Goal: Check status: Check status

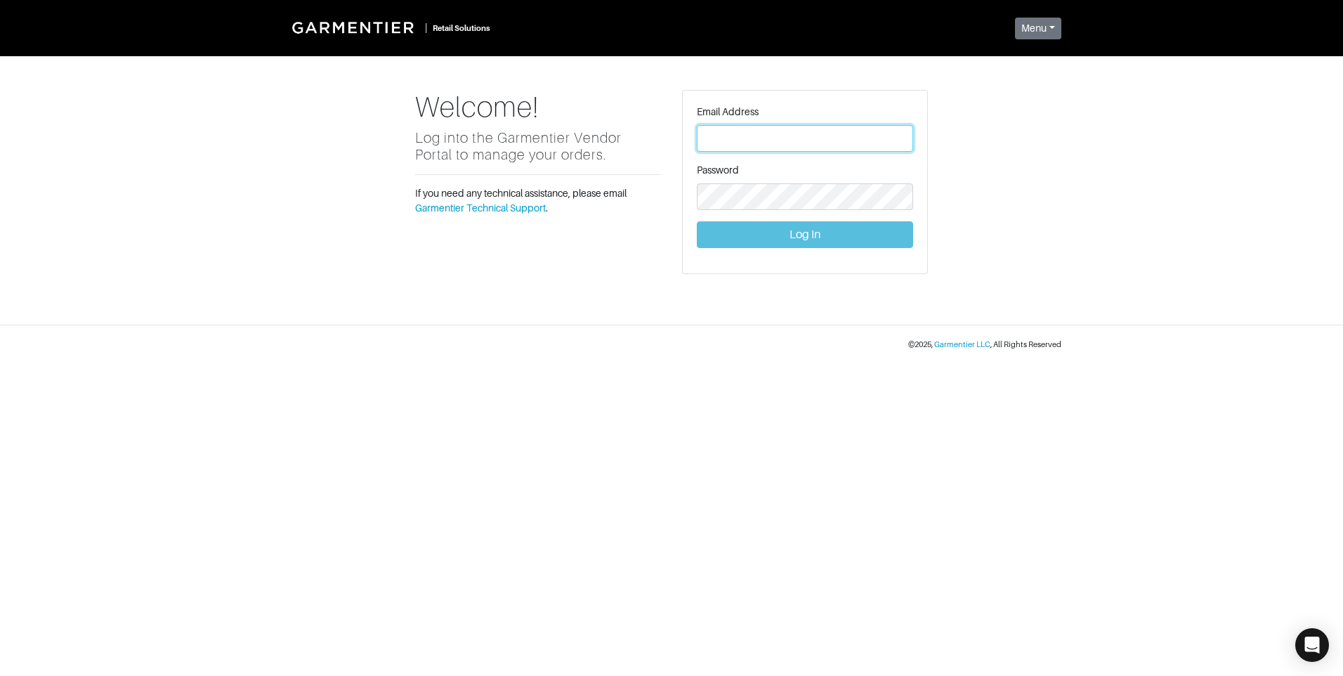
type input "vince@garmentier.co"
click at [766, 230] on button "Log In" at bounding box center [805, 234] width 216 height 27
type input "vince@garmentier.co"
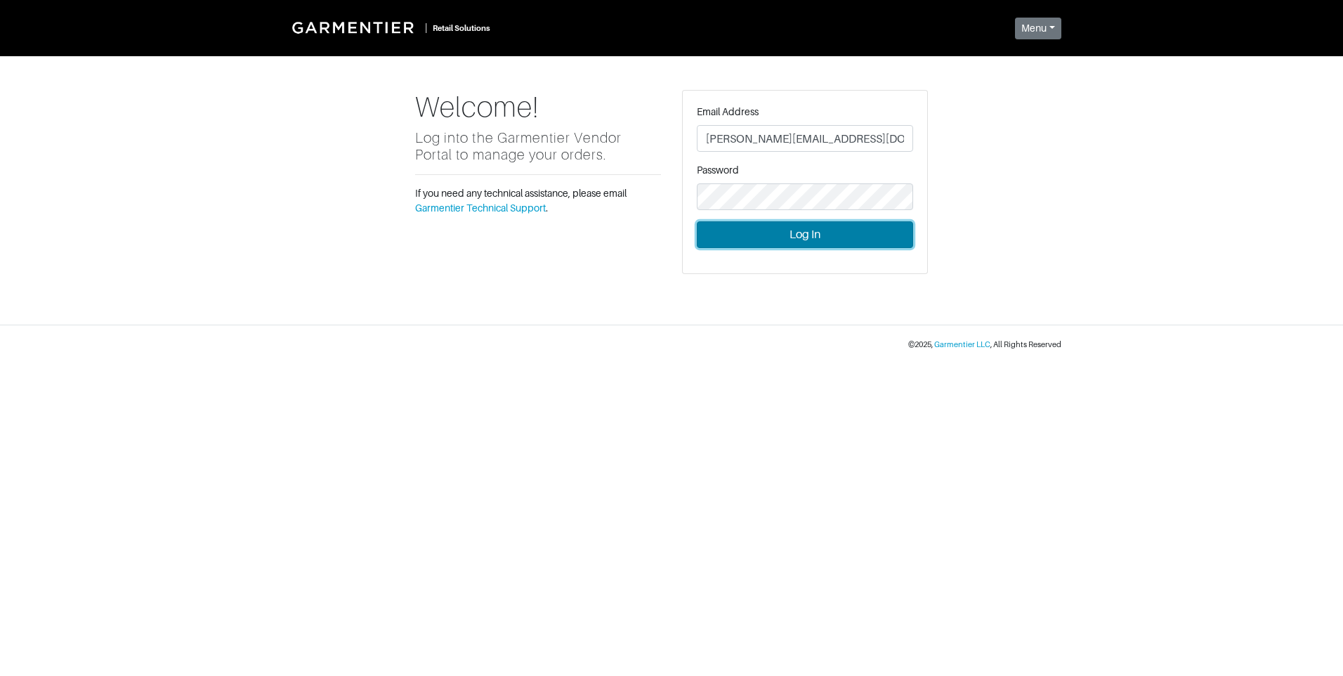
click at [784, 235] on button "Log In" at bounding box center [805, 234] width 216 height 27
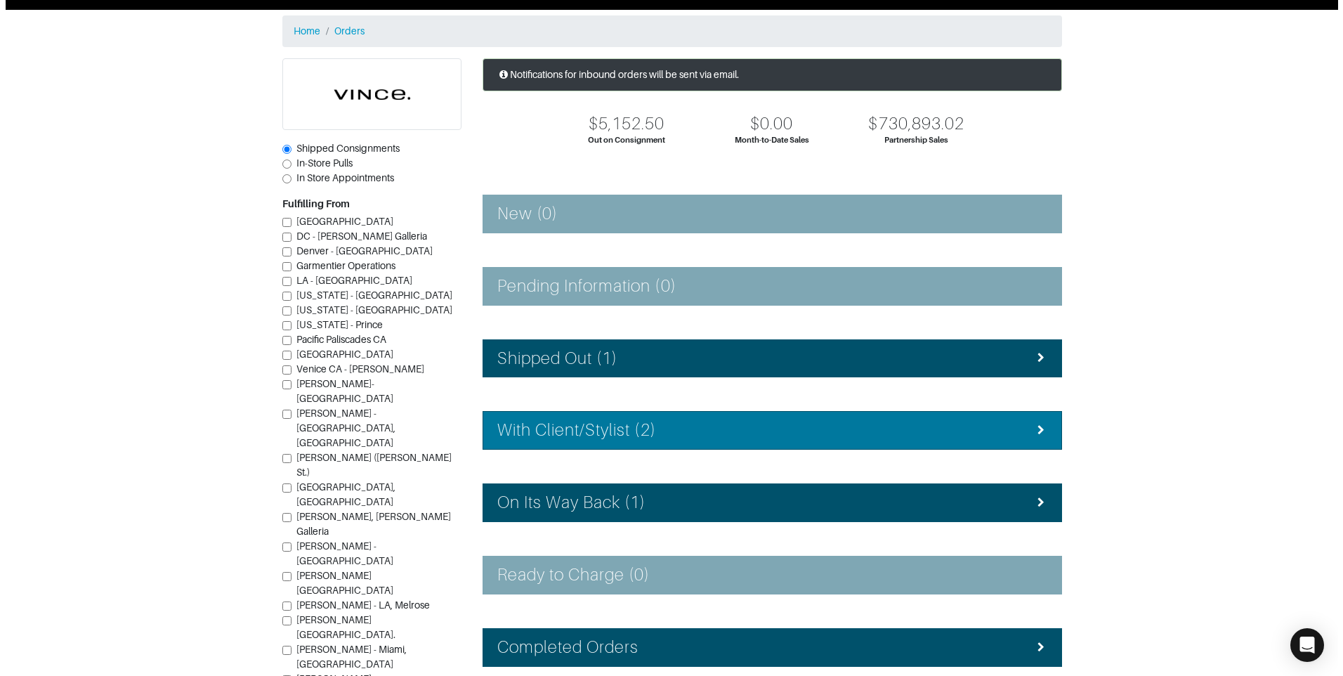
scroll to position [126, 0]
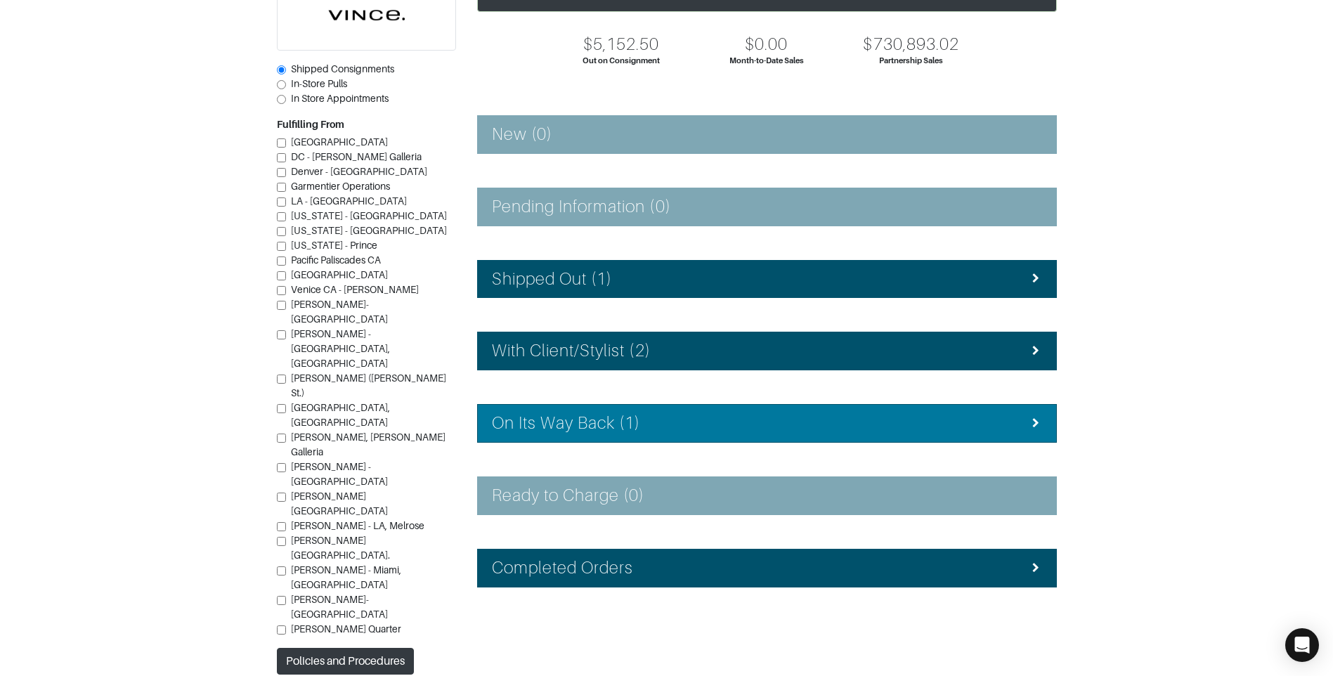
click at [644, 428] on div "On Its Way Back (1)" at bounding box center [767, 423] width 550 height 20
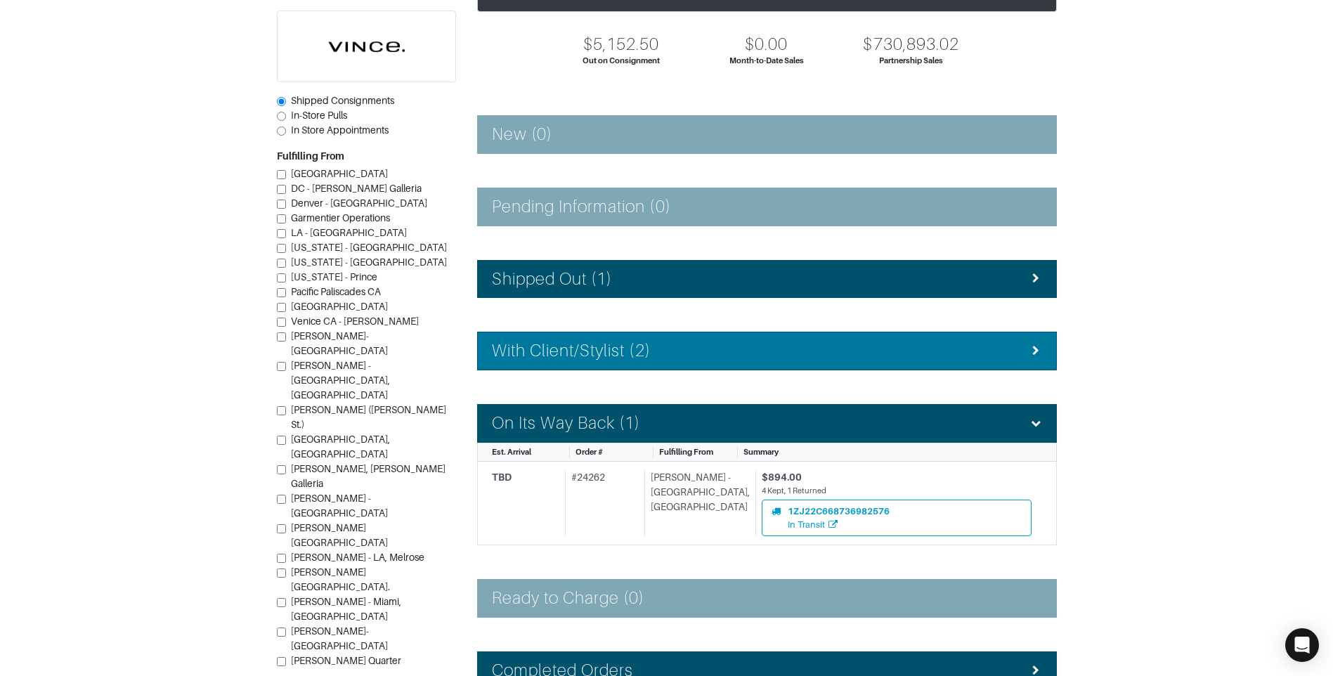
click at [696, 357] on div "With Client/Stylist (2)" at bounding box center [767, 351] width 550 height 20
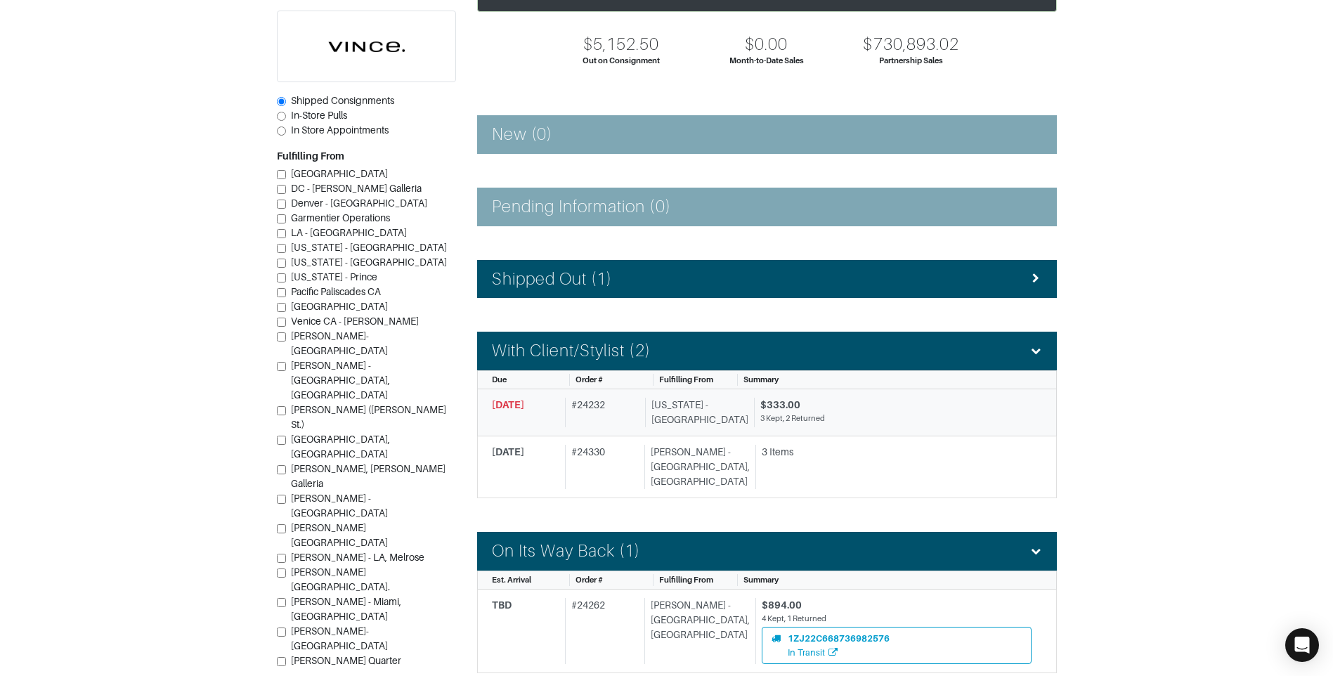
click at [724, 405] on div "New York - 5th Avenue" at bounding box center [696, 413] width 103 height 30
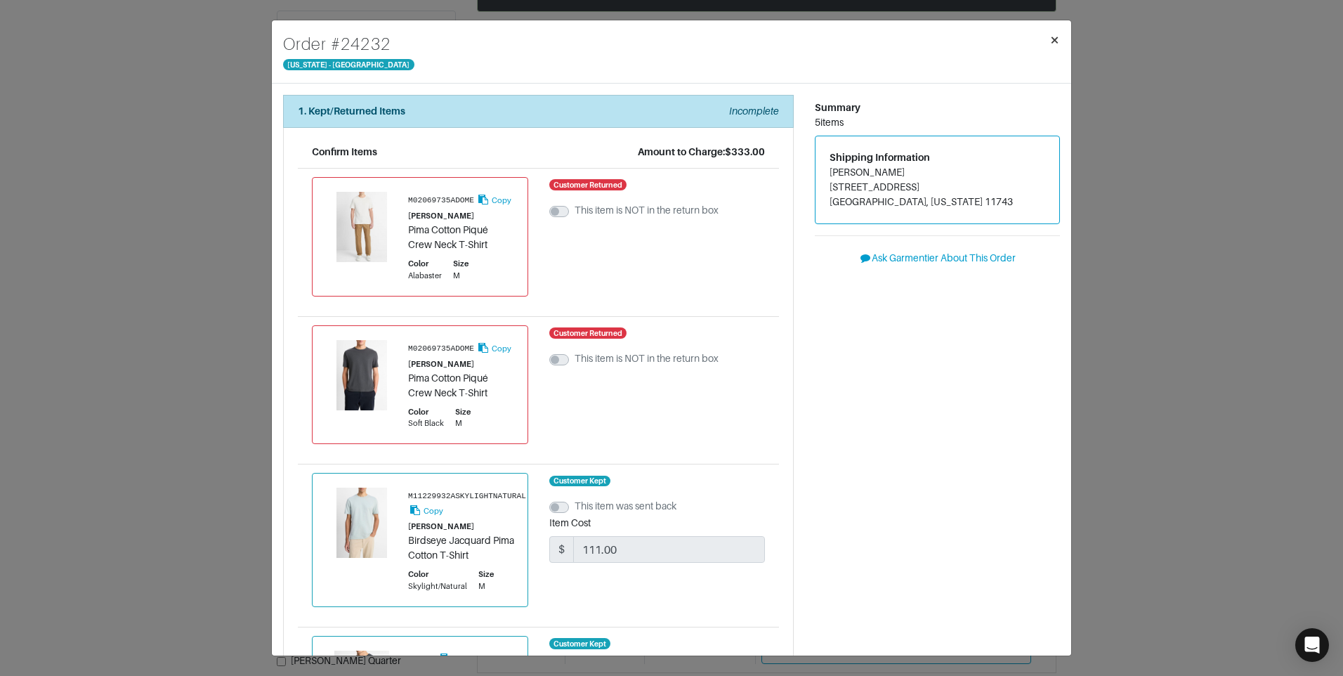
click at [1057, 39] on span "×" at bounding box center [1055, 39] width 11 height 19
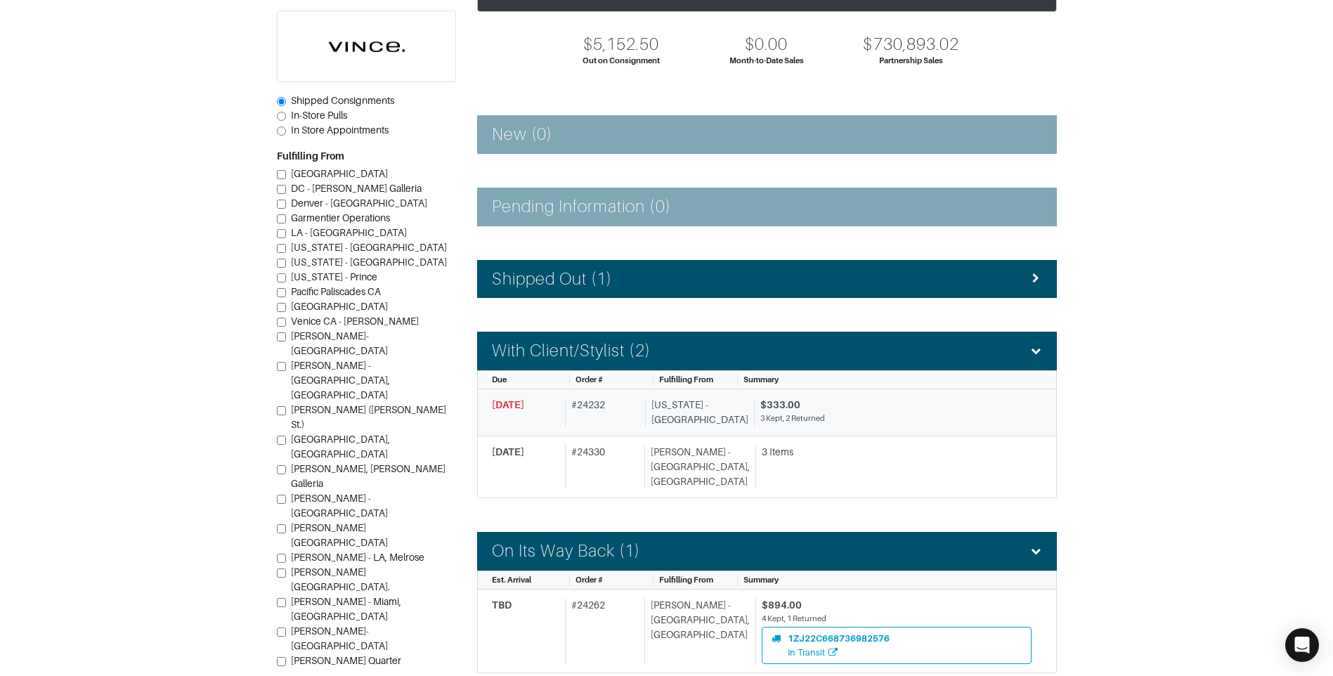
click at [754, 399] on div "$333.00 3 Kept, 2 Returned" at bounding box center [892, 413] width 277 height 30
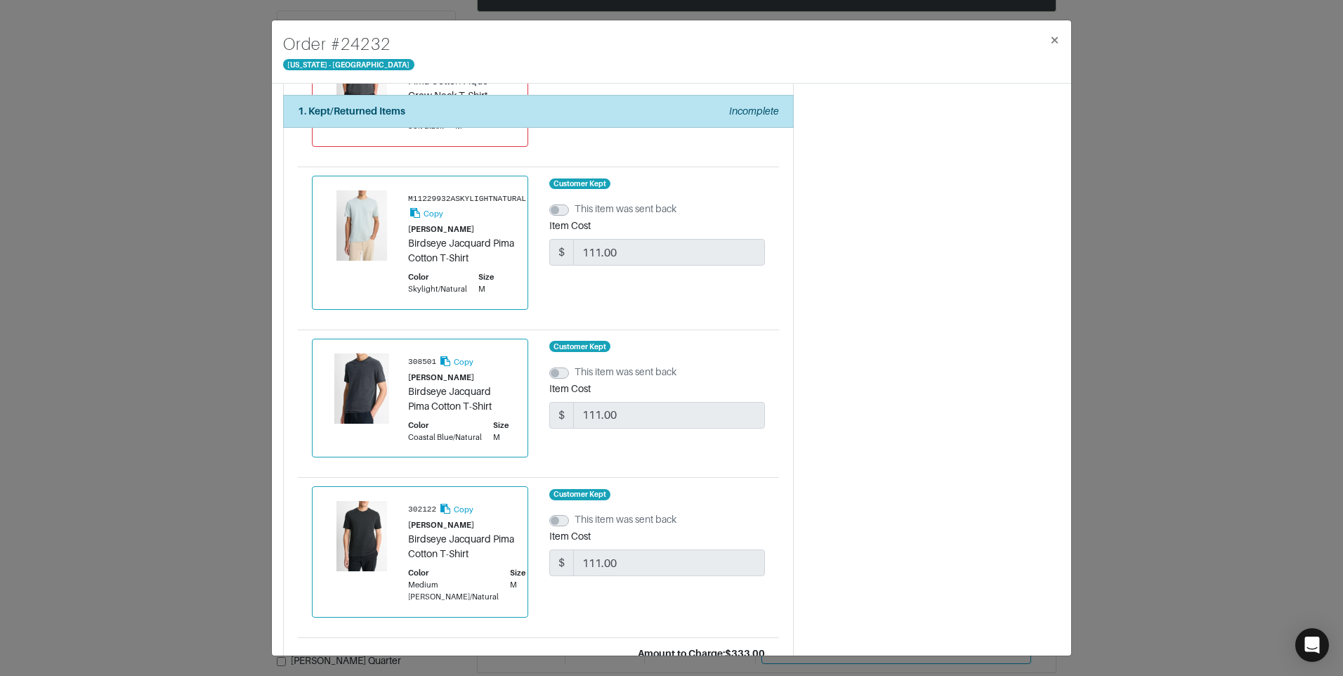
scroll to position [434, 0]
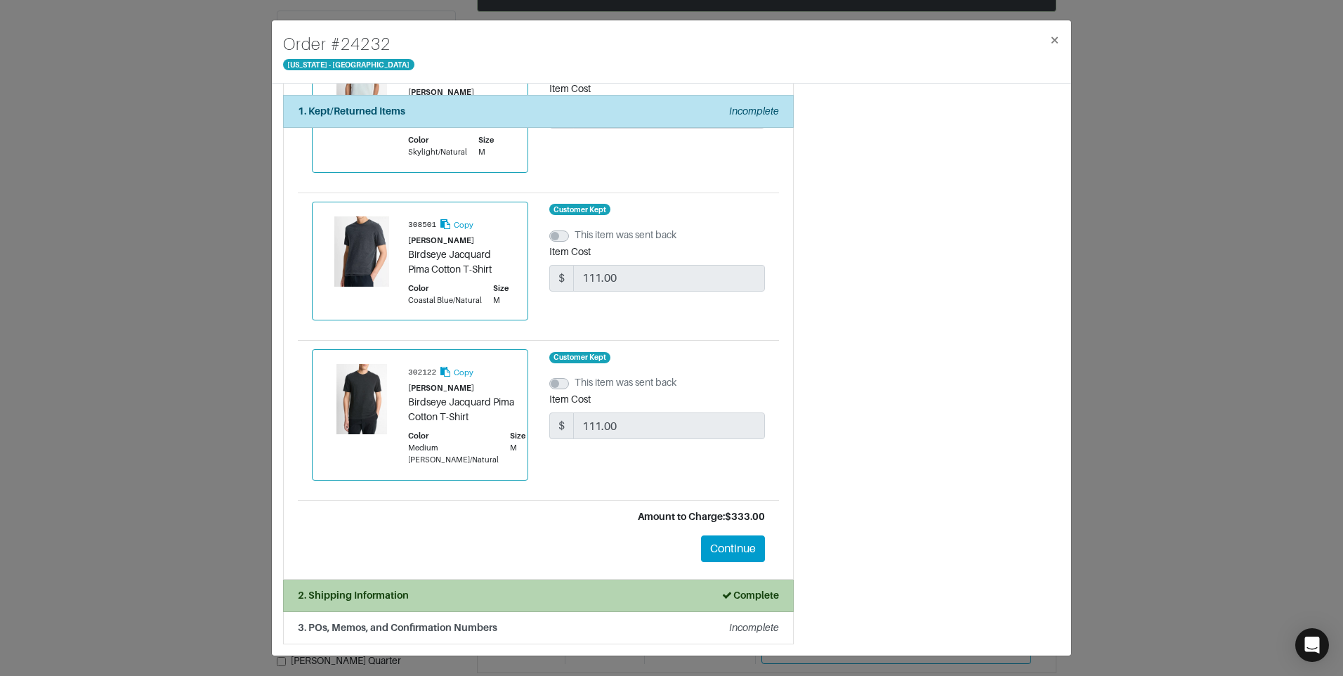
click at [450, 602] on div "2. Shipping Information Complete" at bounding box center [538, 595] width 481 height 15
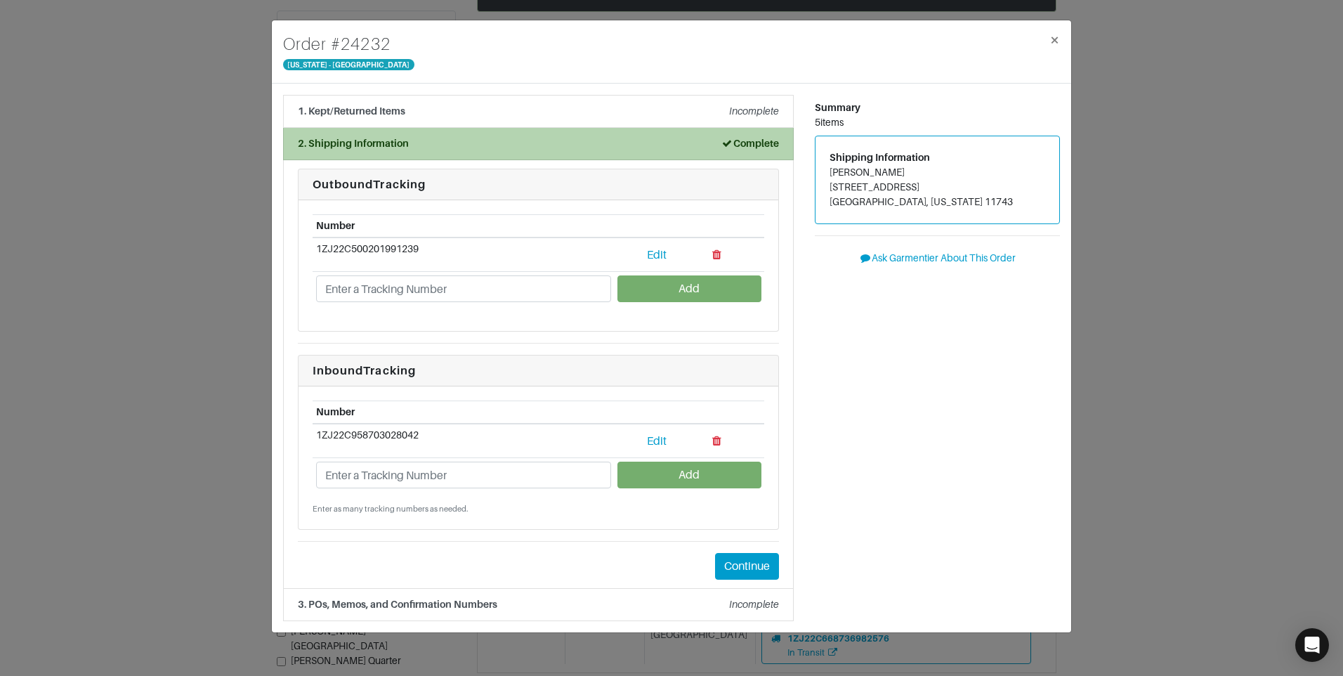
scroll to position [0, 0]
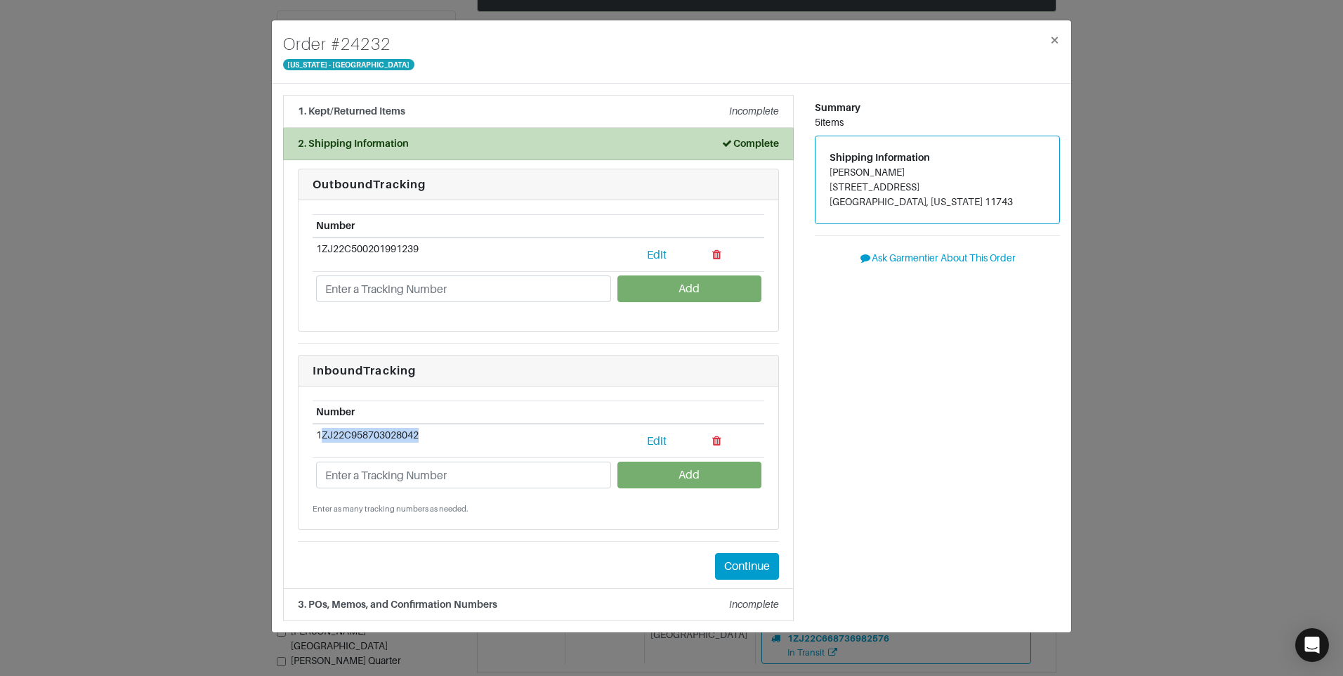
drag, startPoint x: 441, startPoint y: 438, endPoint x: 320, endPoint y: 434, distance: 121.6
click at [320, 434] on td "1ZJ22C958703028042" at bounding box center [464, 441] width 302 height 34
click at [319, 434] on td "1ZJ22C958703028042" at bounding box center [464, 441] width 302 height 34
drag, startPoint x: 318, startPoint y: 434, endPoint x: 424, endPoint y: 430, distance: 106.2
click at [424, 430] on td "1ZJ22C958703028042" at bounding box center [464, 441] width 302 height 34
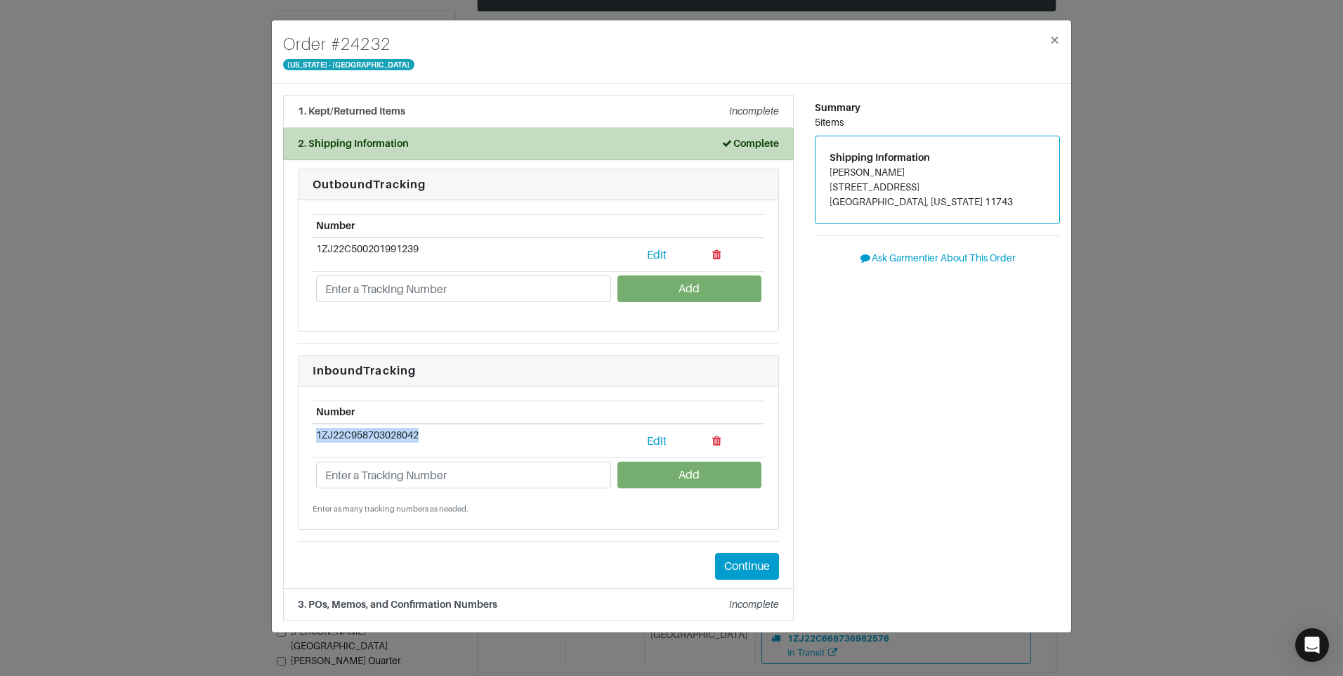
drag, startPoint x: 424, startPoint y: 430, endPoint x: 411, endPoint y: 430, distance: 12.6
copy td "1ZJ22C958703028042"
